Goal: Information Seeking & Learning: Understand process/instructions

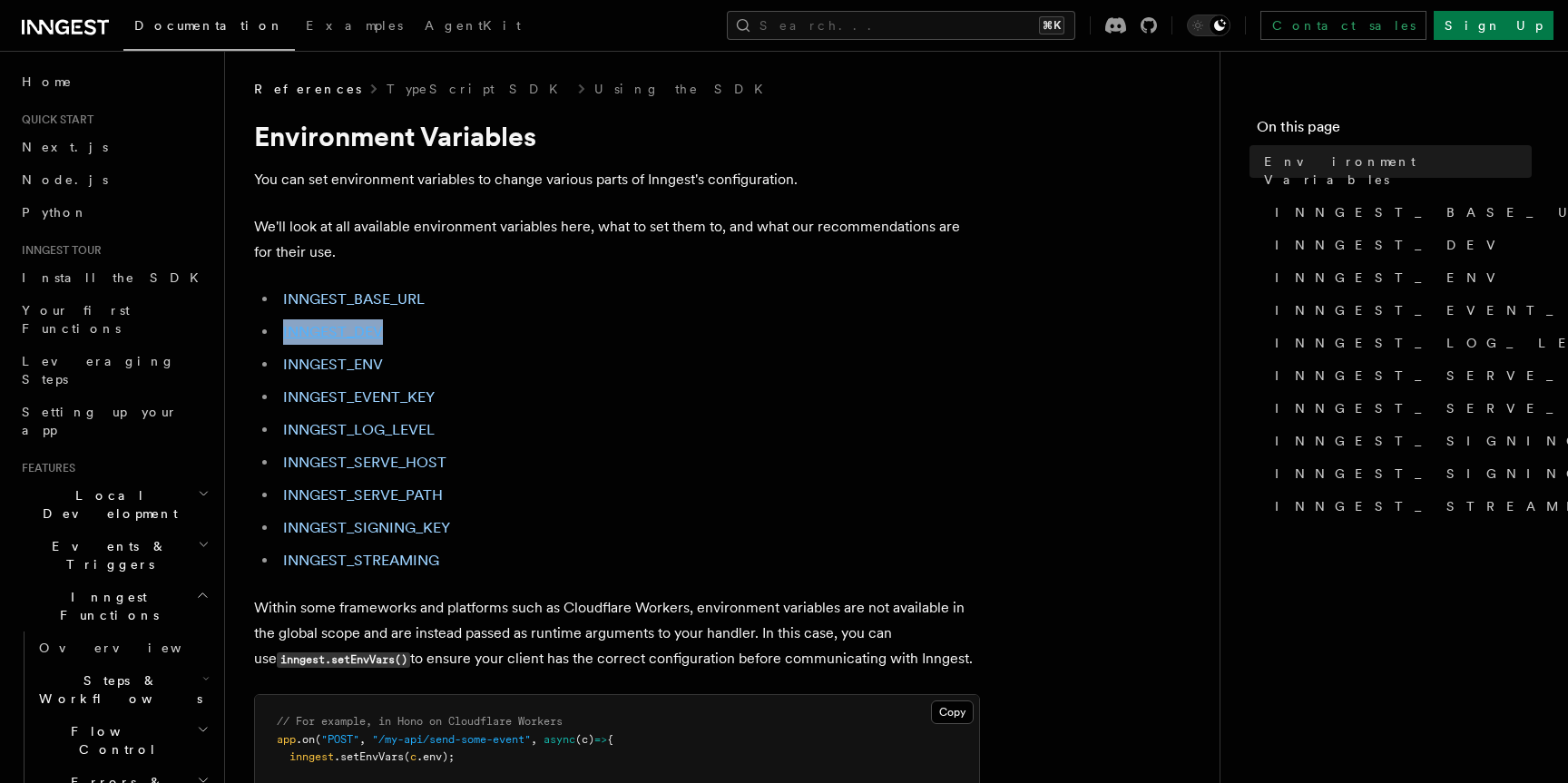
drag, startPoint x: 428, startPoint y: 333, endPoint x: 284, endPoint y: 334, distance: 144.0
click at [284, 334] on li "INNGEST_DEV" at bounding box center [628, 332] width 702 height 25
copy link "INNGEST_DEV"
click at [356, 328] on link "INNGEST_DEV" at bounding box center [332, 332] width 99 height 18
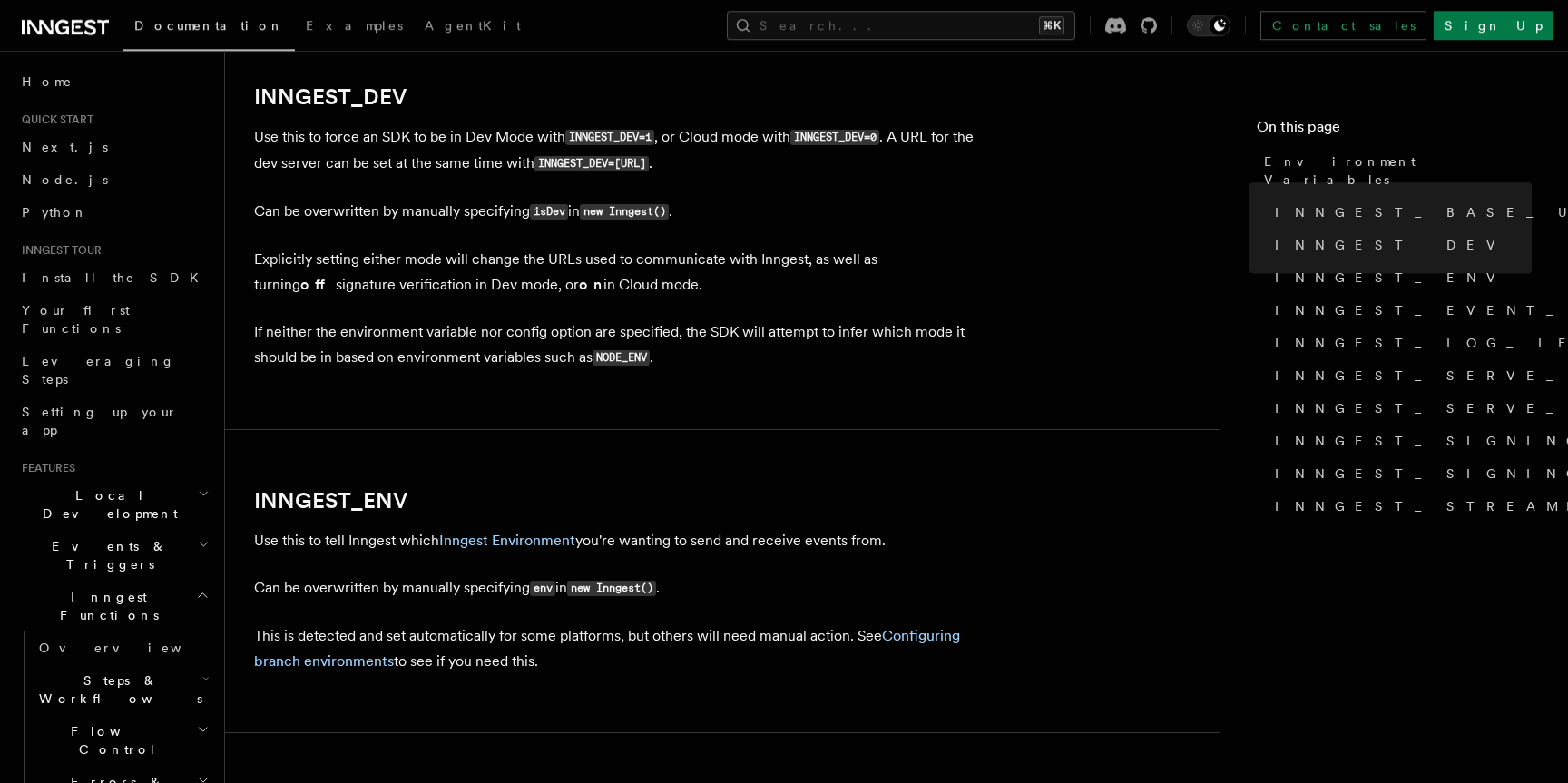
scroll to position [1364, 0]
click at [299, 143] on p "Use this to force an SDK to be in Dev Mode with INNGEST_DEV=1 , or Cloud mode w…" at bounding box center [617, 150] width 726 height 53
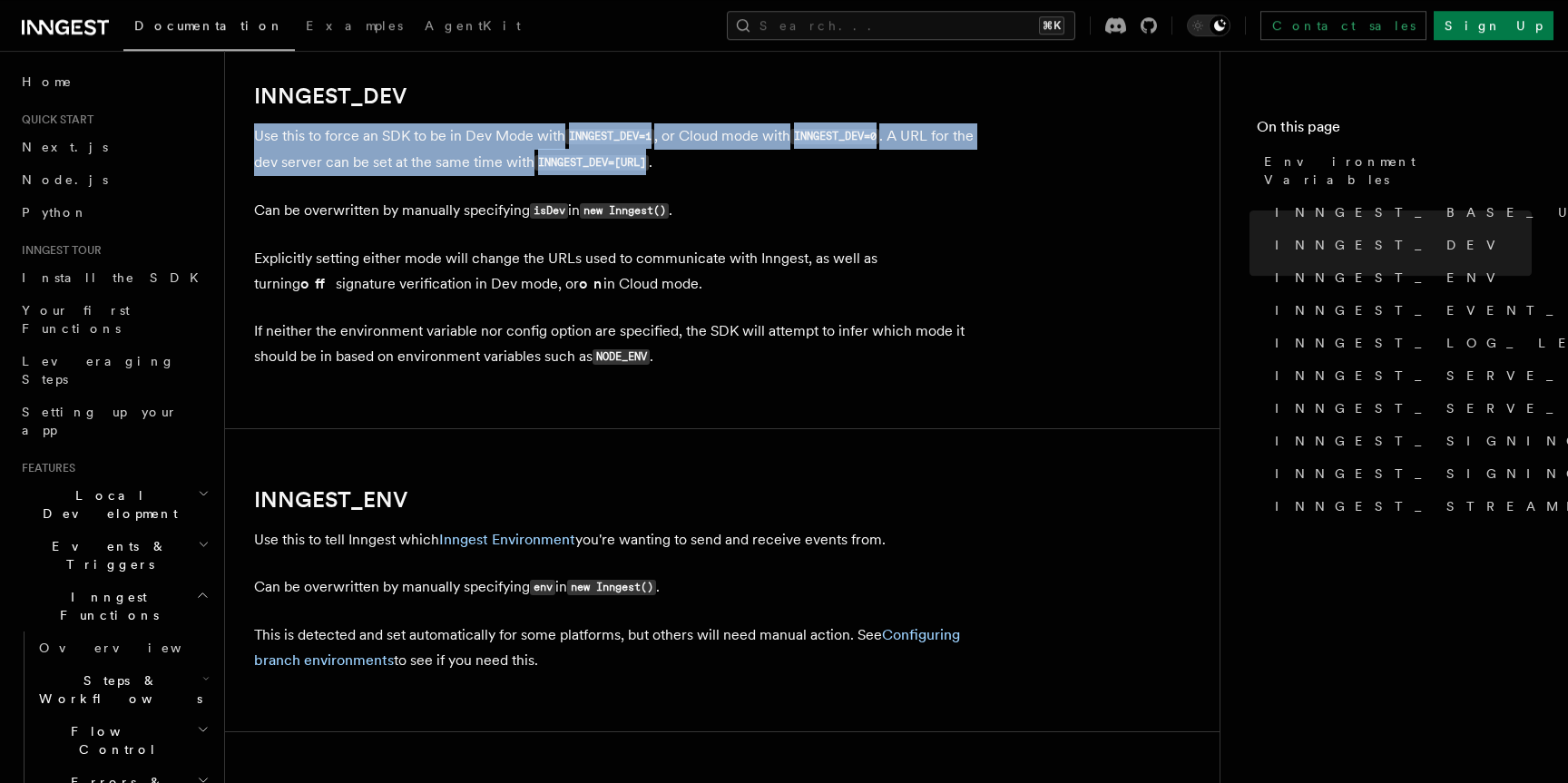
click at [299, 143] on p "Use this to force an SDK to be in Dev Mode with INNGEST_DEV=1 , or Cloud mode w…" at bounding box center [617, 150] width 726 height 53
copy p "Use this to force an SDK to be in Dev Mode with INNGEST_DEV=1 , or Cloud mode w…"
